Goal: Task Accomplishment & Management: Use online tool/utility

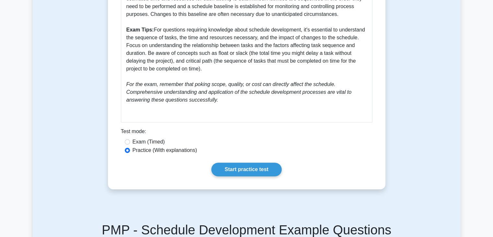
click at [150, 141] on label "Exam (Timed)" at bounding box center [149, 142] width 32 height 8
click at [130, 141] on input "Exam (Timed)" at bounding box center [127, 141] width 5 height 5
radio input "true"
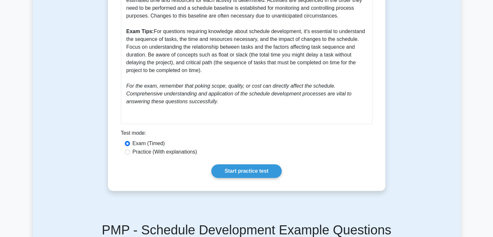
click at [4, 119] on main "Back to Time Management Schedule Development 5 minutes 5 Questions Guide to Sch…" at bounding box center [246, 206] width 493 height 987
click at [2, 113] on main "Back to Time Management Schedule Development 5 minutes 5 Questions Guide to Sch…" at bounding box center [246, 206] width 493 height 987
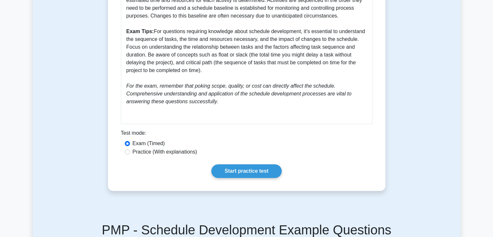
click at [2, 113] on main "Back to Time Management Schedule Development 5 minutes 5 Questions Guide to Sch…" at bounding box center [246, 206] width 493 height 987
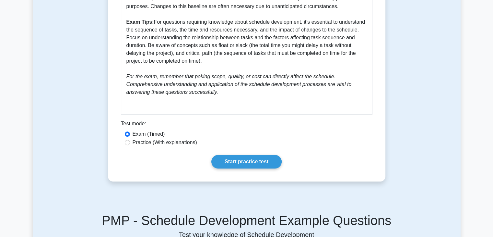
scroll to position [317, 0]
click at [0, 95] on main "Back to Time Management Schedule Development 5 minutes 5 Questions Guide to Sch…" at bounding box center [246, 196] width 493 height 987
click at [1, 93] on main "Back to Time Management Schedule Development 5 minutes 5 Questions Guide to Sch…" at bounding box center [246, 196] width 493 height 987
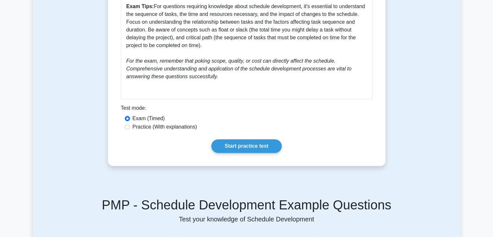
scroll to position [341, 0]
